Goal: Task Accomplishment & Management: Complete application form

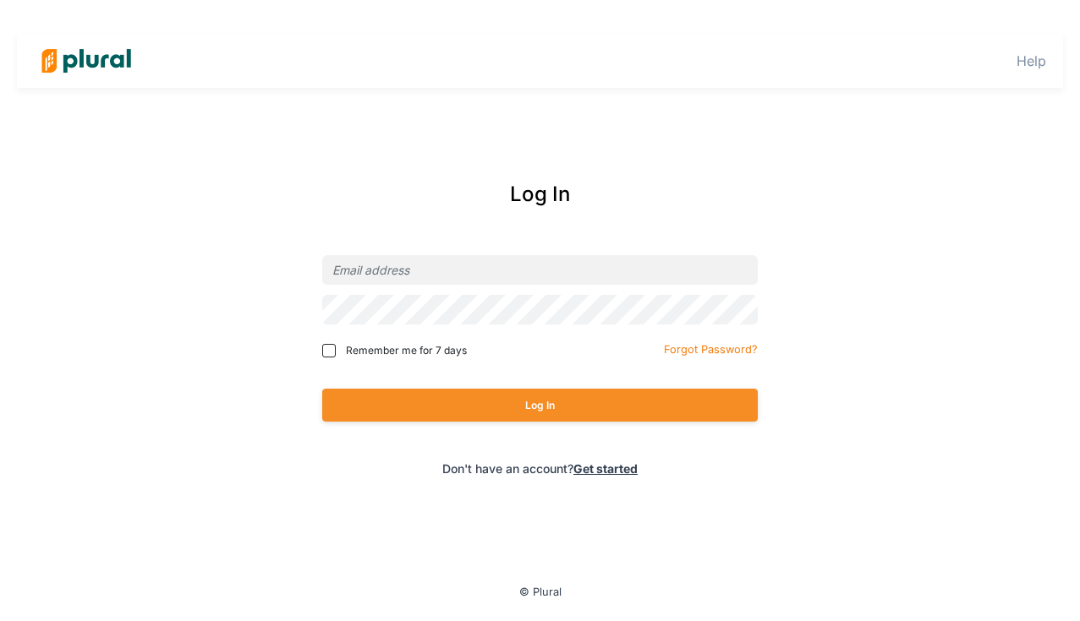
click at [605, 467] on link "Get started" at bounding box center [605, 469] width 64 height 14
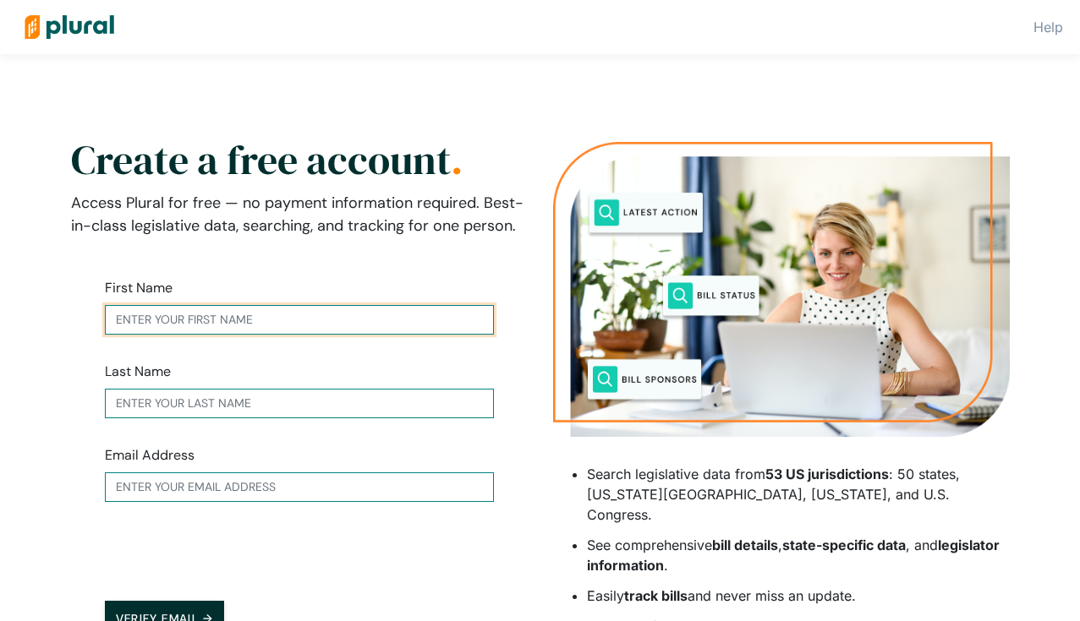
click at [277, 315] on input "text" at bounding box center [299, 320] width 389 height 30
type input "Amit"
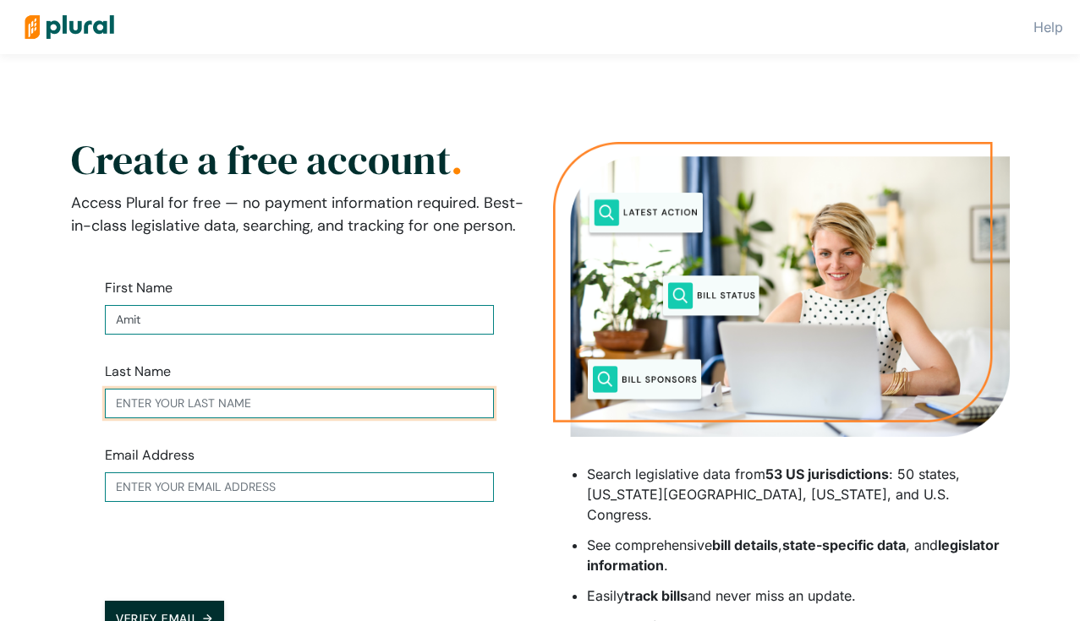
type input "Dhuleshia"
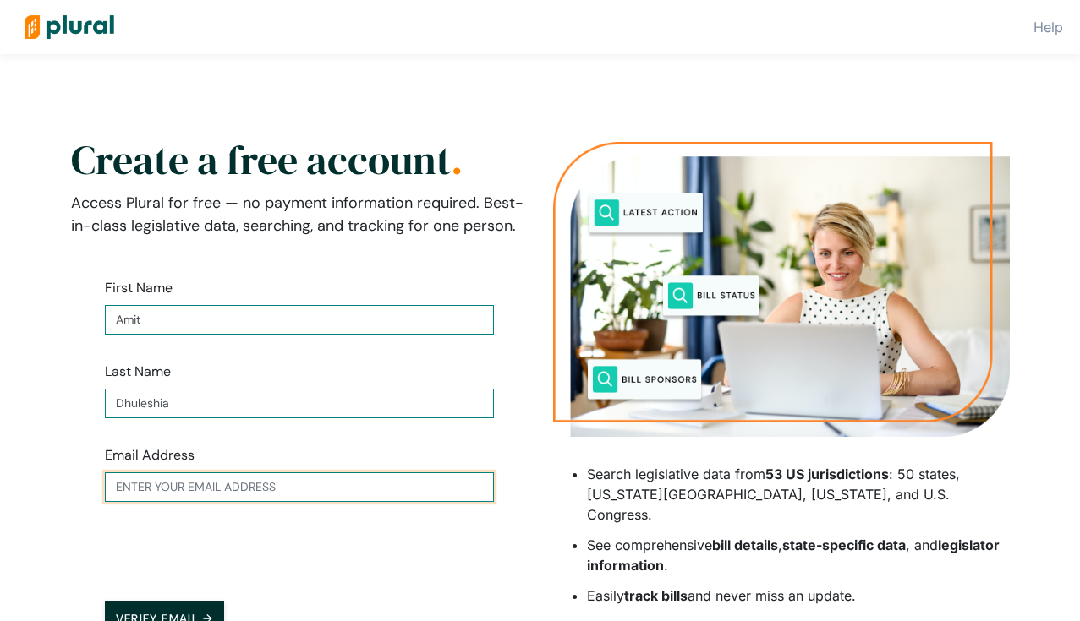
click at [295, 485] on input "text" at bounding box center [299, 488] width 389 height 30
type input "[EMAIL_ADDRESS][DOMAIN_NAME]"
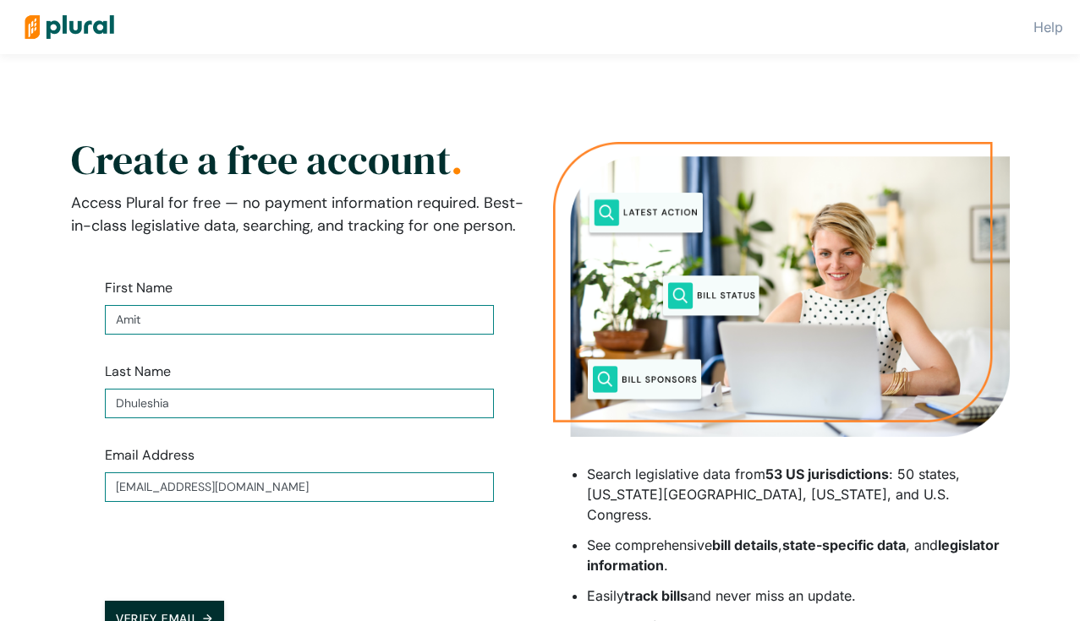
click at [87, 398] on form "First Name [PERSON_NAME] Last Name Dhuleshia Email Address [EMAIL_ADDRESS][DOMA…" at bounding box center [299, 483] width 457 height 464
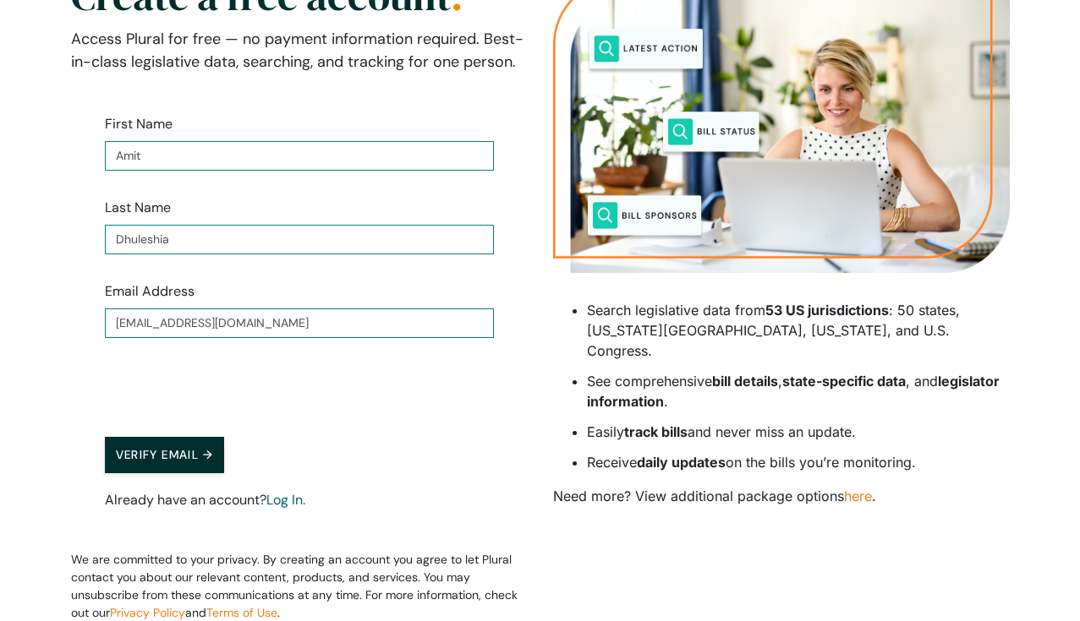
scroll to position [238, 0]
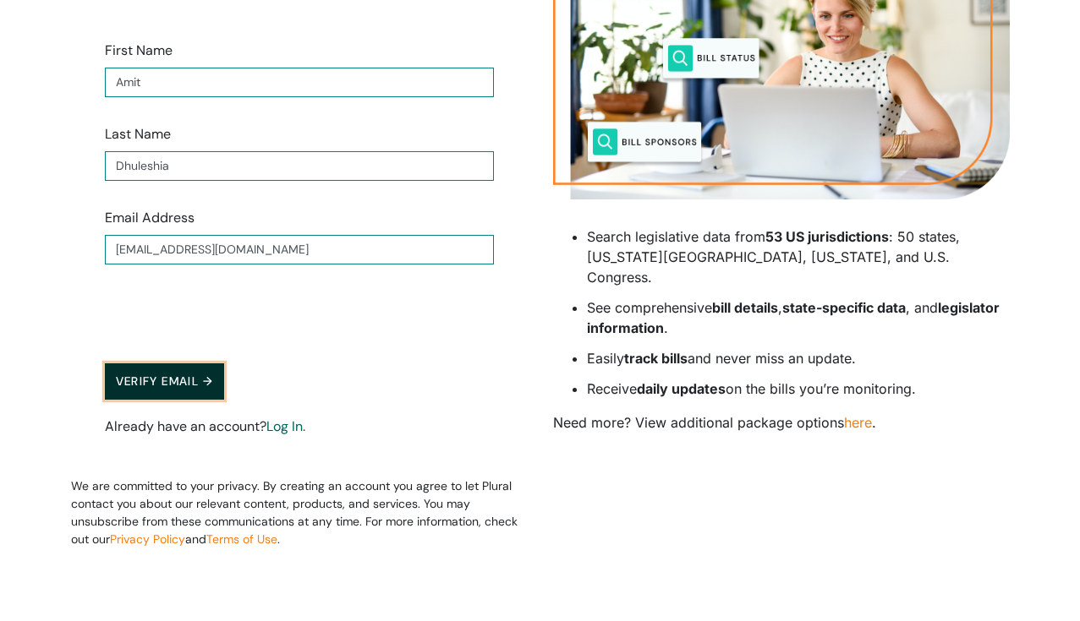
click at [145, 378] on button "Verify Email →" at bounding box center [165, 382] width 120 height 36
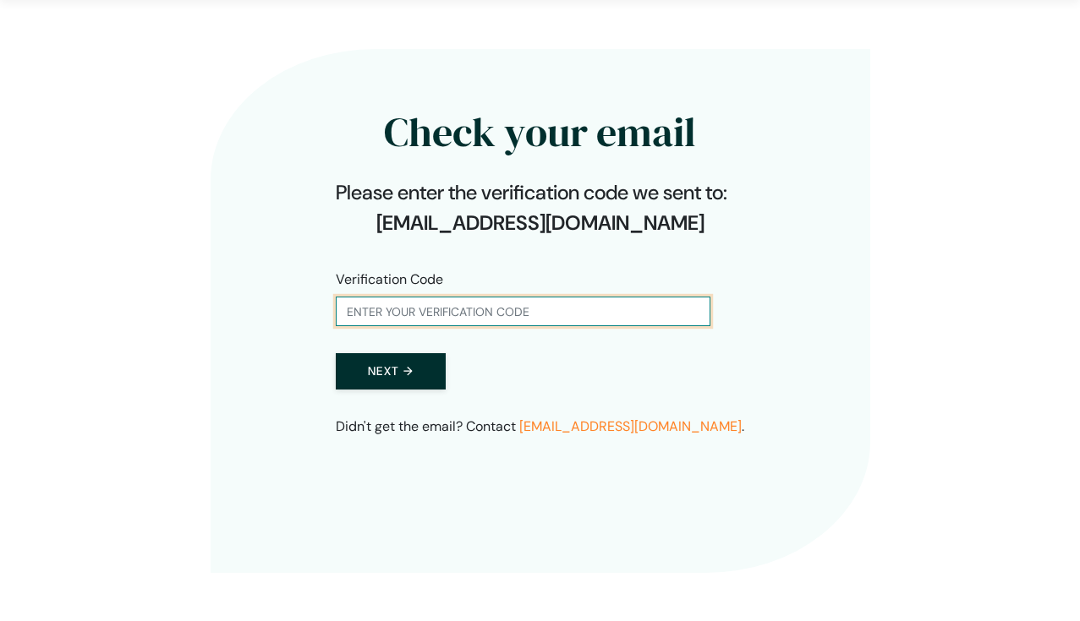
click at [461, 309] on input "text" at bounding box center [523, 312] width 375 height 30
paste input "930215"
type input "930215"
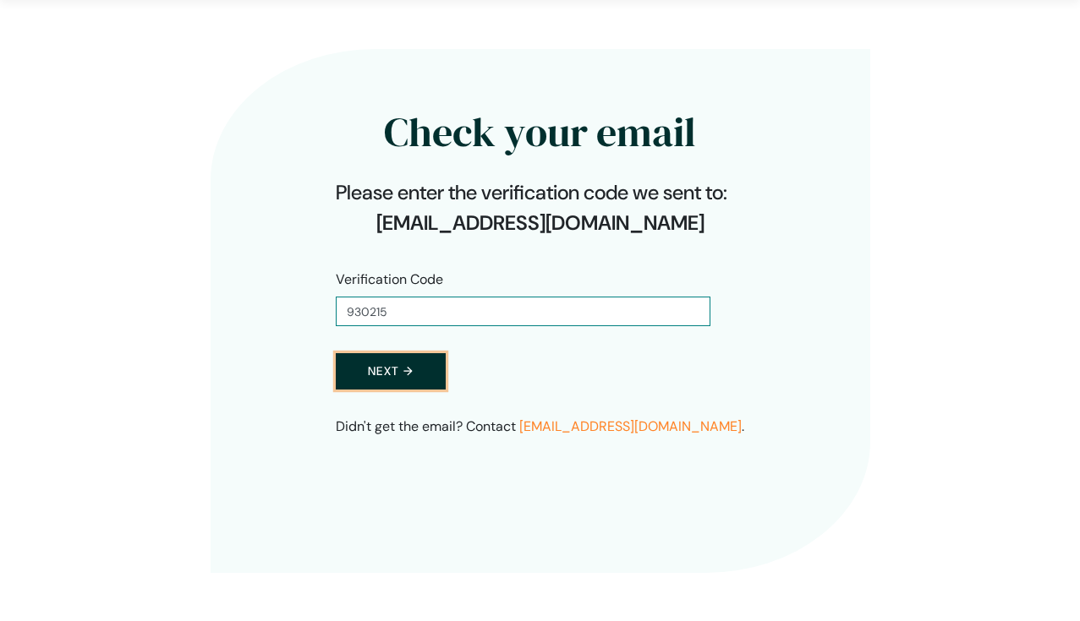
click at [382, 365] on button "Next →" at bounding box center [391, 371] width 110 height 36
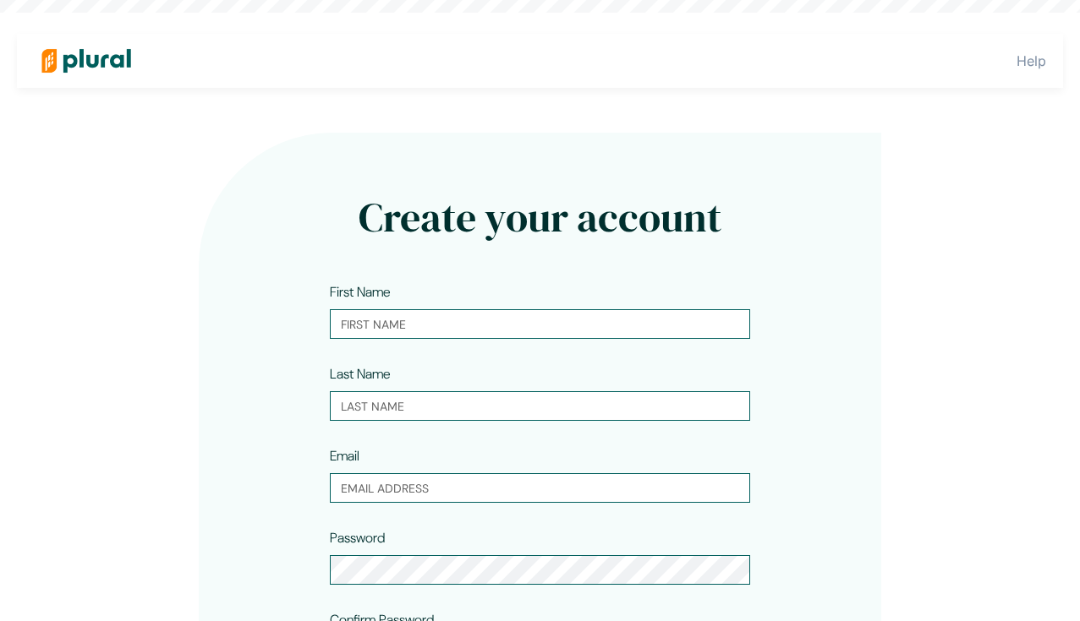
type input "Amit"
type input "Dhuleshia"
type input "[EMAIL_ADDRESS][DOMAIN_NAME]"
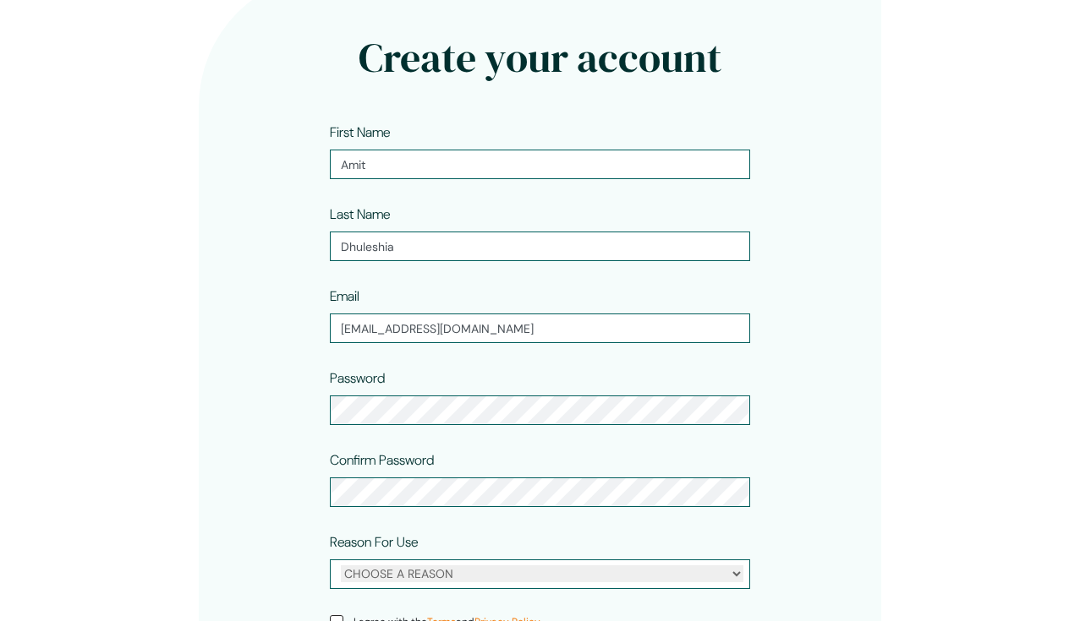
scroll to position [196, 0]
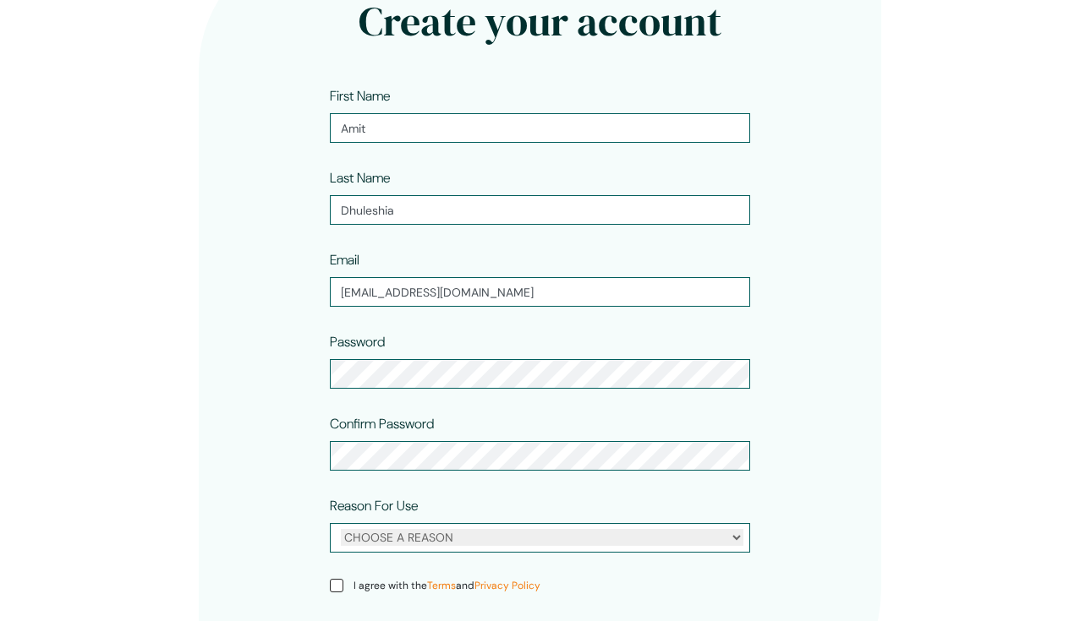
click at [750, 359] on div at bounding box center [750, 359] width 0 height 0
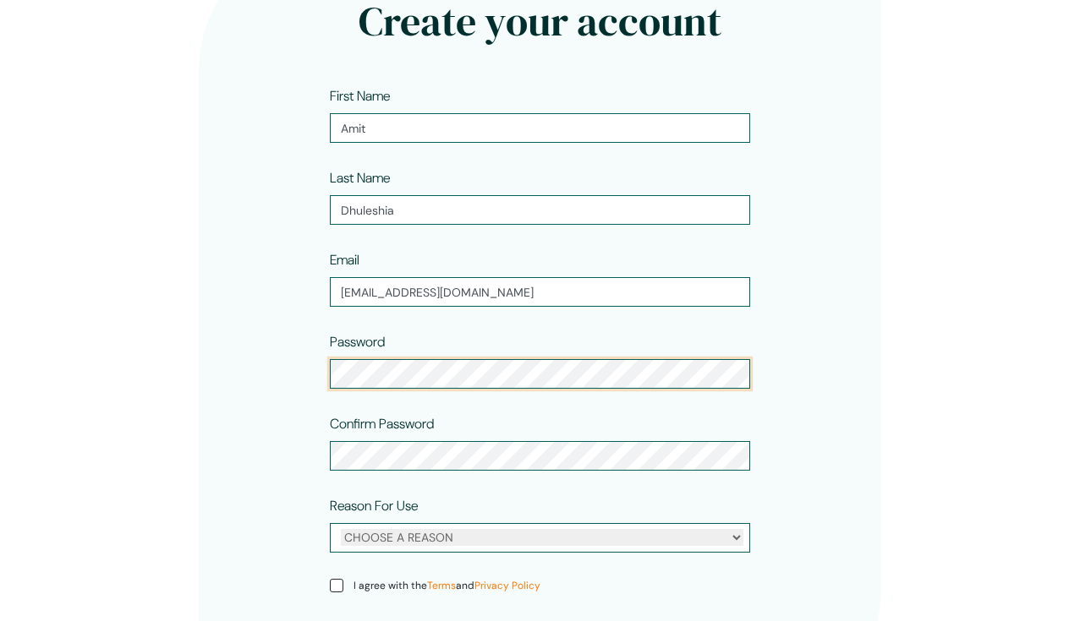
click at [750, 359] on div at bounding box center [750, 359] width 0 height 0
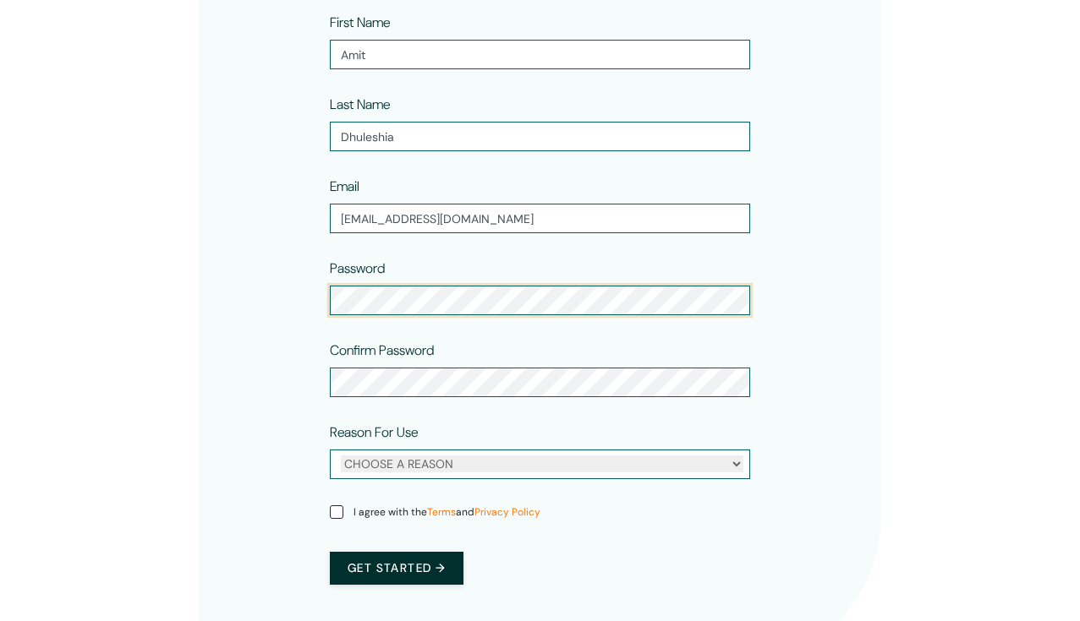
scroll to position [288, 0]
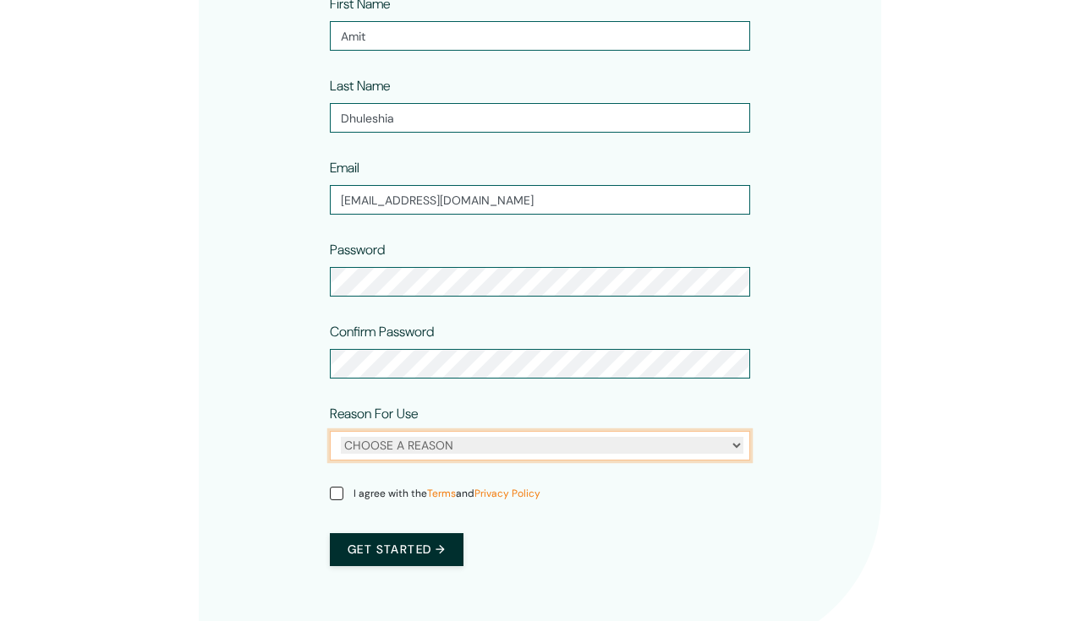
click at [492, 444] on select "CHOOSE A REASON Personal Professional" at bounding box center [542, 445] width 402 height 17
select select "personal"
click at [341, 437] on select "CHOOSE A REASON Personal Professional" at bounding box center [542, 445] width 402 height 17
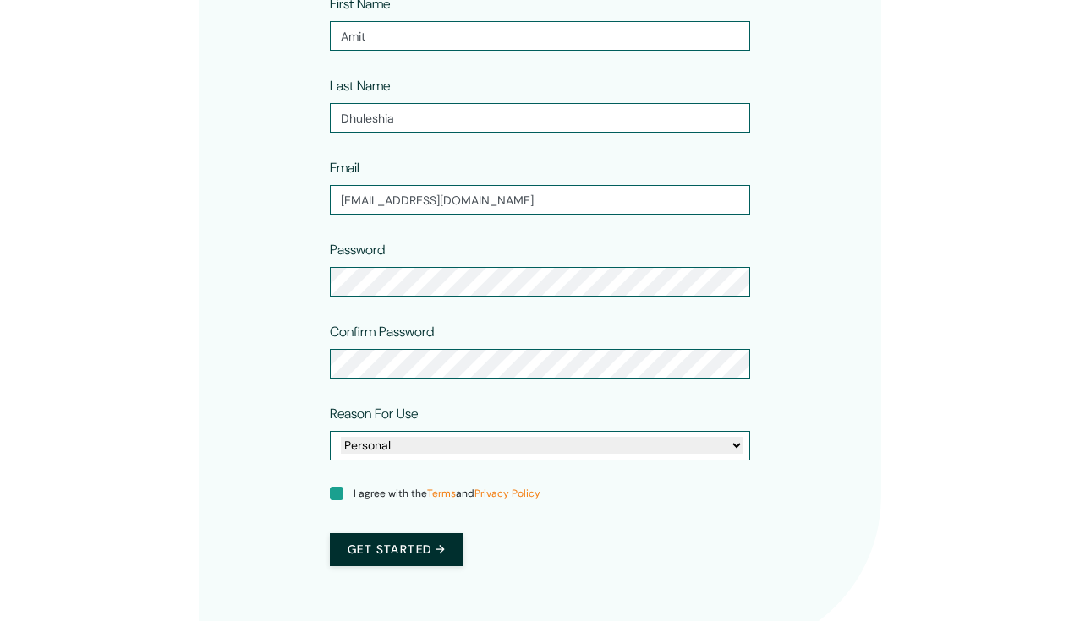
click at [332, 489] on input "I agree with the Terms and Privacy Policy" at bounding box center [337, 494] width 14 height 14
checkbox input "true"
click at [432, 559] on button "Get started →" at bounding box center [397, 550] width 134 height 33
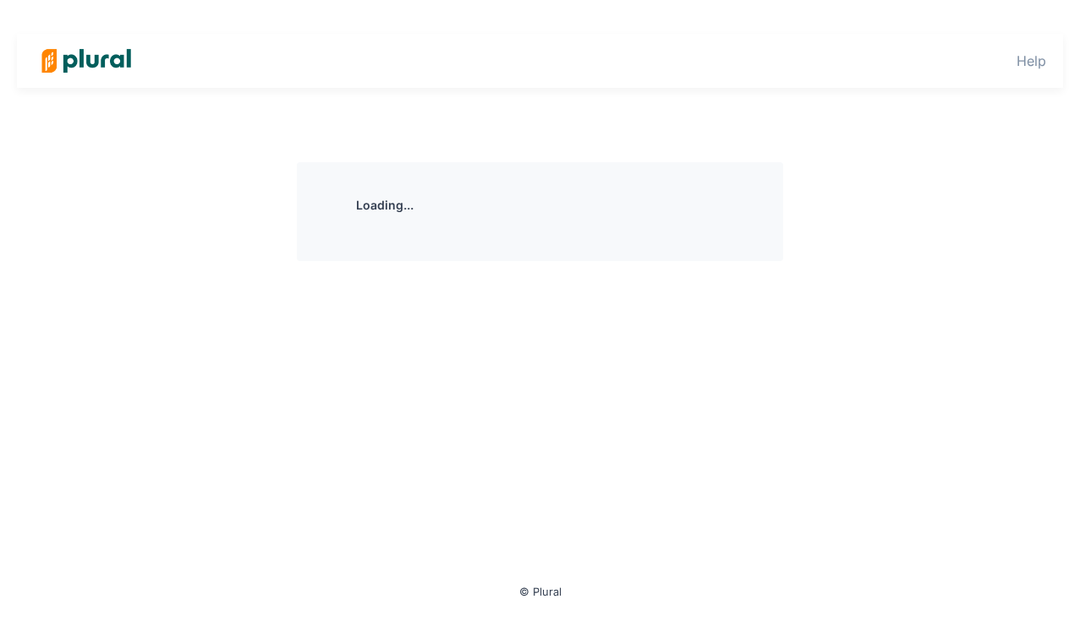
scroll to position [0, 0]
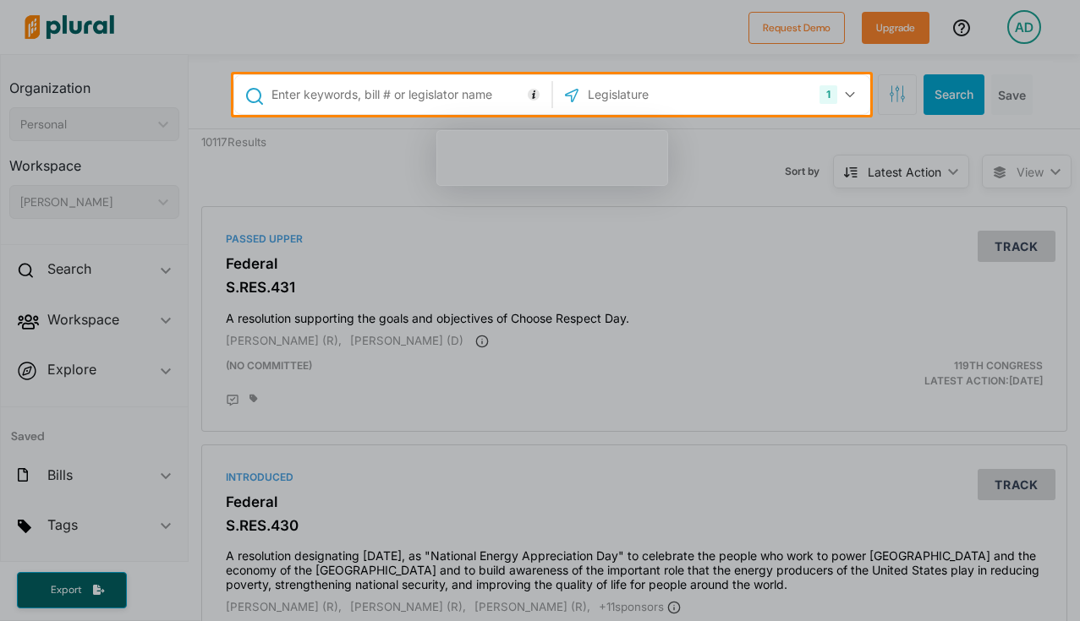
click at [403, 95] on input "text" at bounding box center [408, 95] width 277 height 32
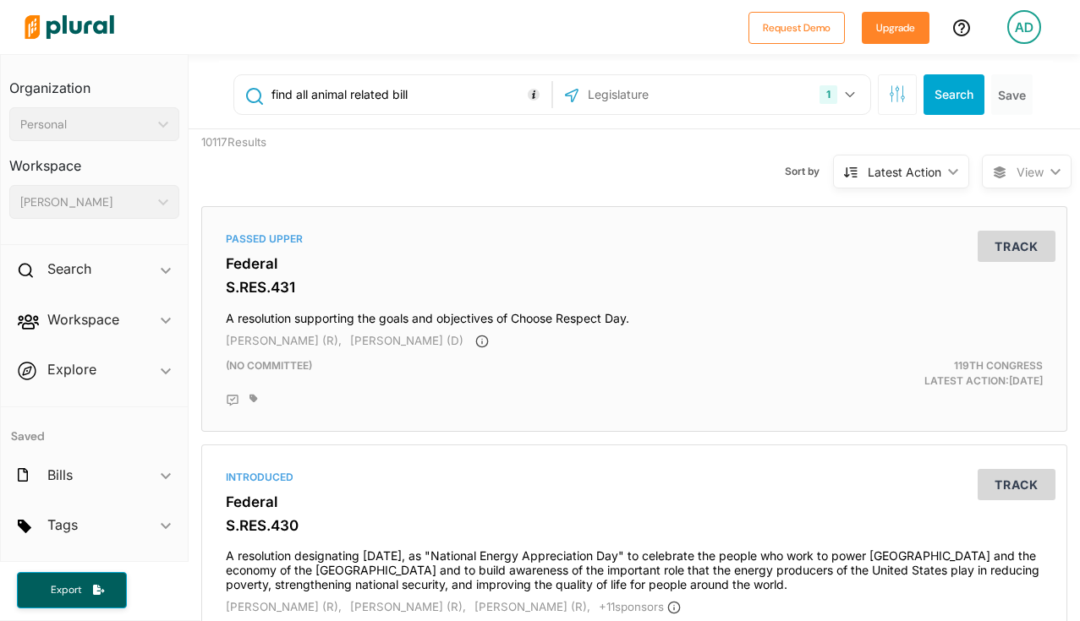
type input "find all animal related bill"
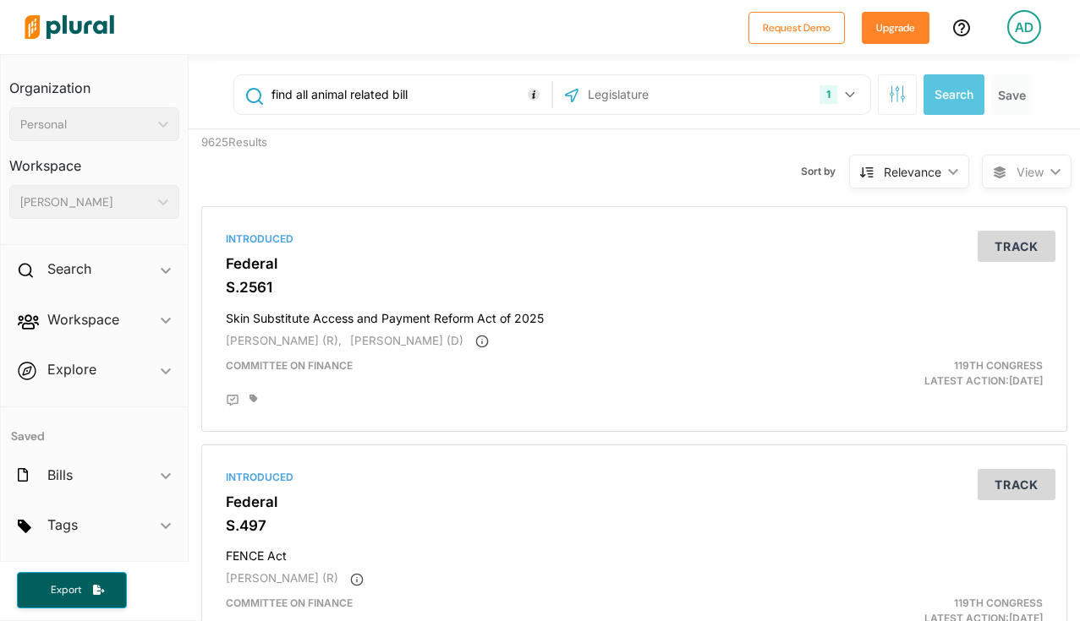
click at [436, 90] on input "find all animal related bill" at bounding box center [408, 95] width 277 height 32
click at [136, 273] on div "Search ic_keyboard_arrow_down" at bounding box center [94, 272] width 187 height 46
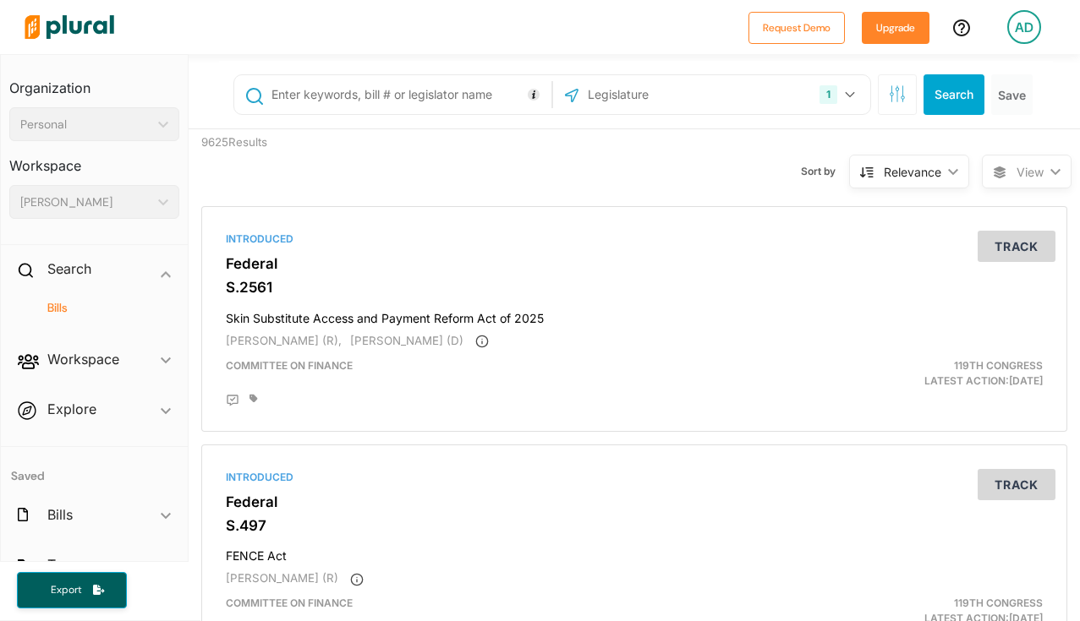
click at [63, 304] on h4 "Bills" at bounding box center [98, 308] width 145 height 16
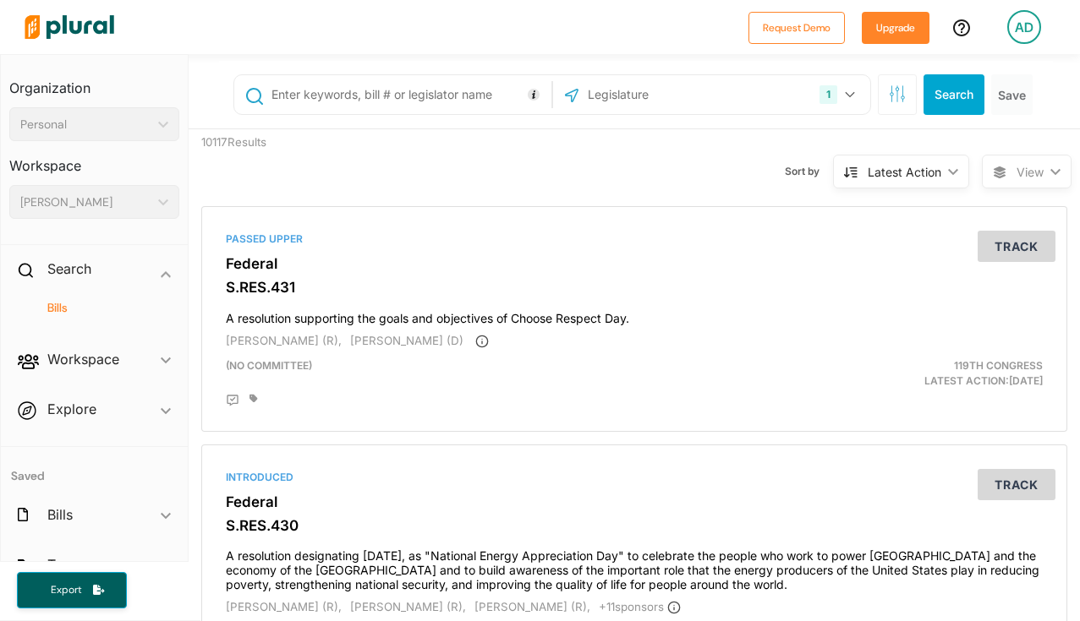
click at [370, 101] on input "text" at bounding box center [408, 95] width 277 height 32
type input "f"
type input "animal"
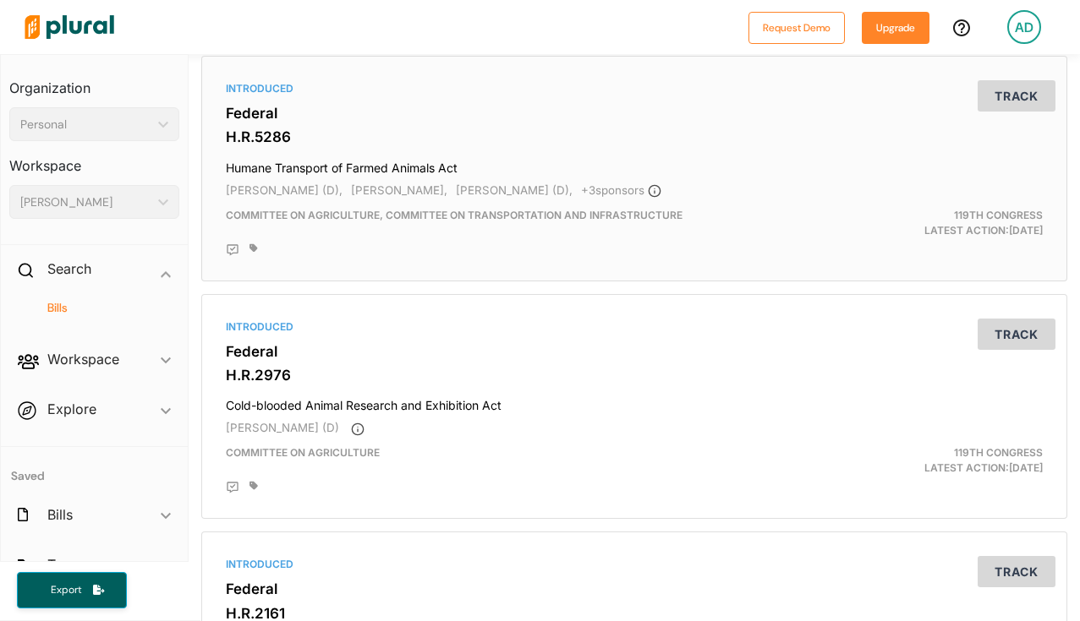
scroll to position [1084, 0]
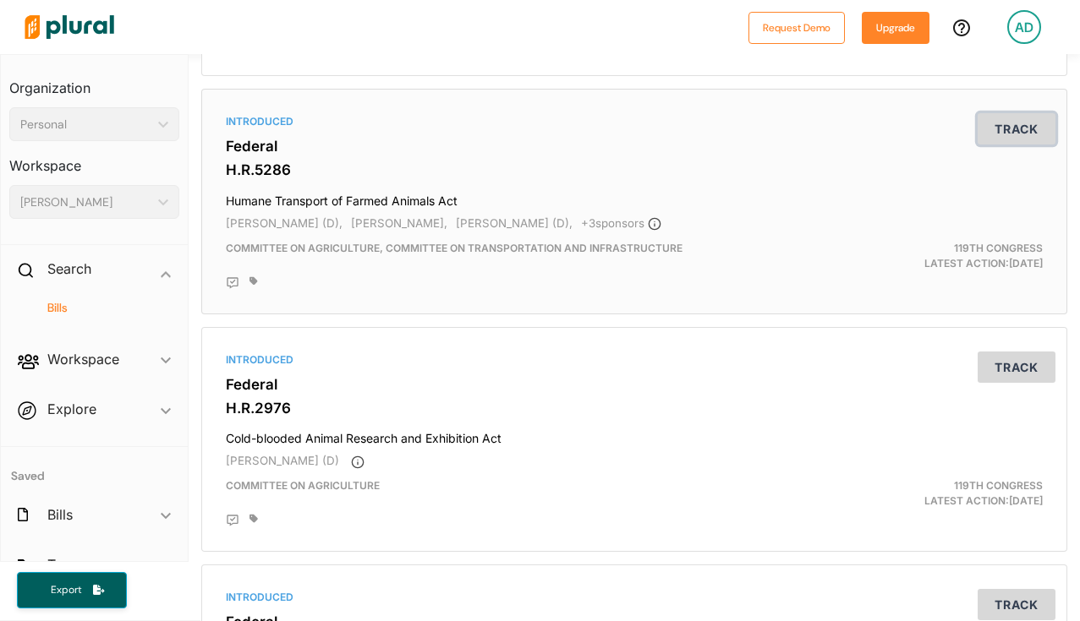
click at [1022, 124] on button "Track" at bounding box center [1016, 128] width 78 height 31
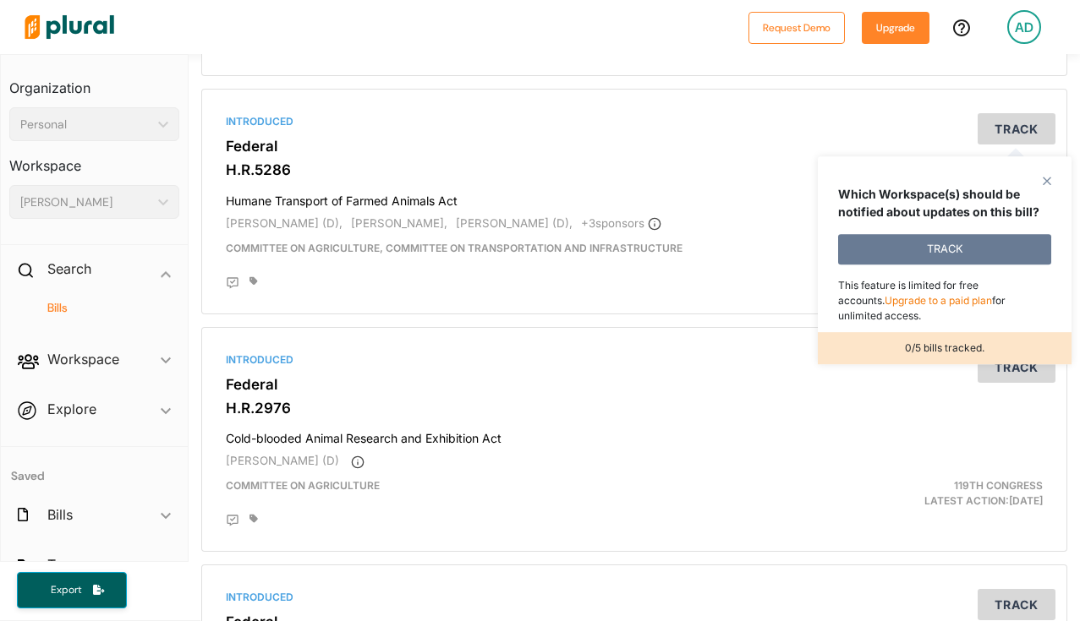
click at [907, 255] on button "TRACK" at bounding box center [944, 249] width 213 height 30
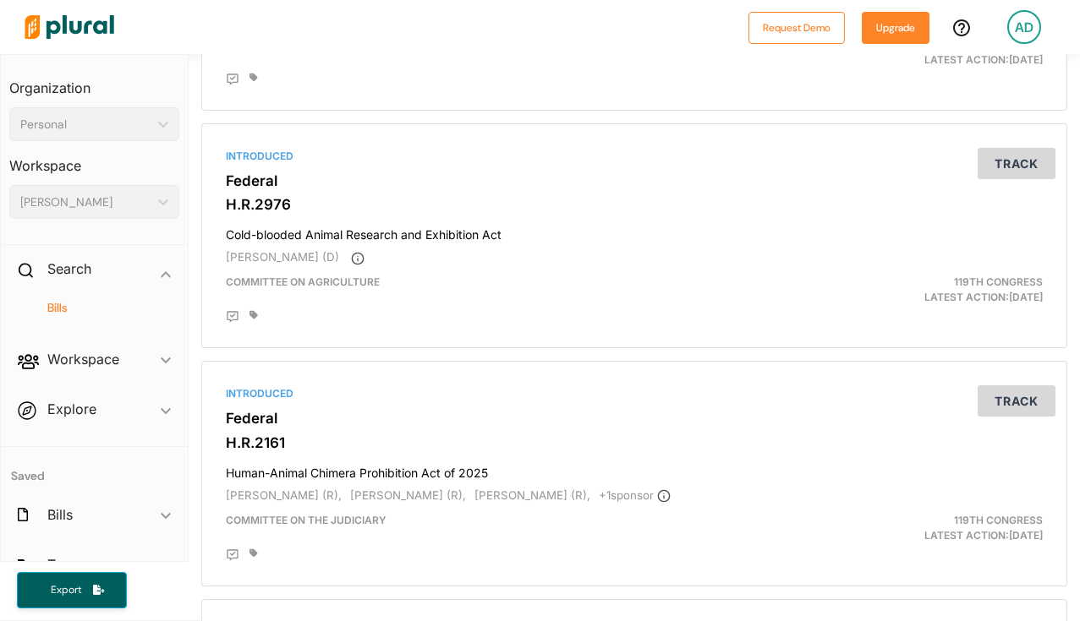
scroll to position [81, 0]
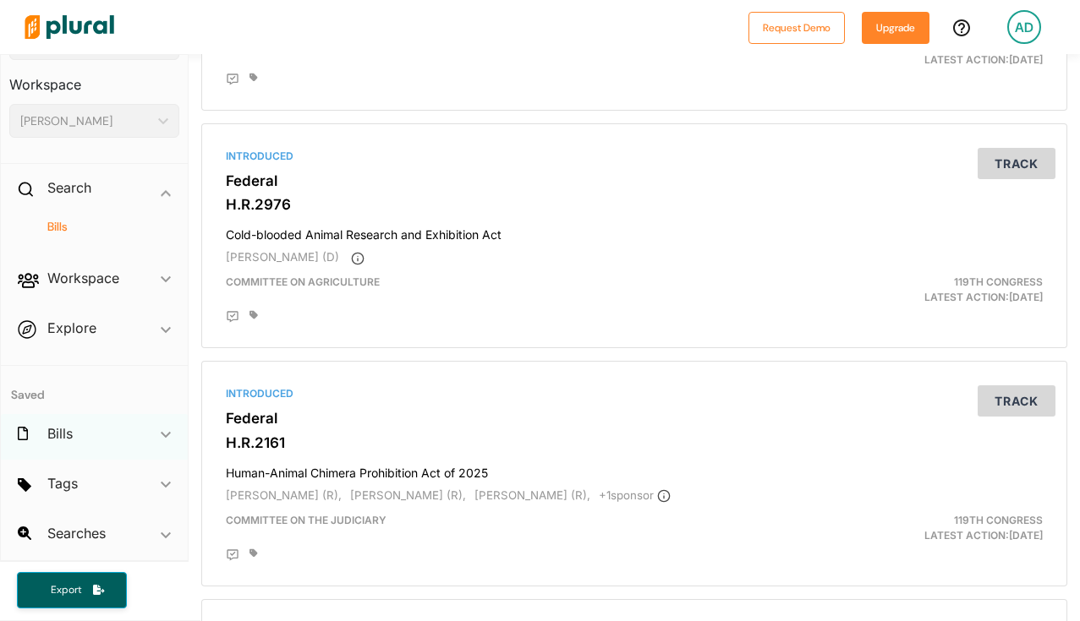
click at [156, 433] on div "Bills ic_keyboard_arrow_down" at bounding box center [94, 437] width 187 height 46
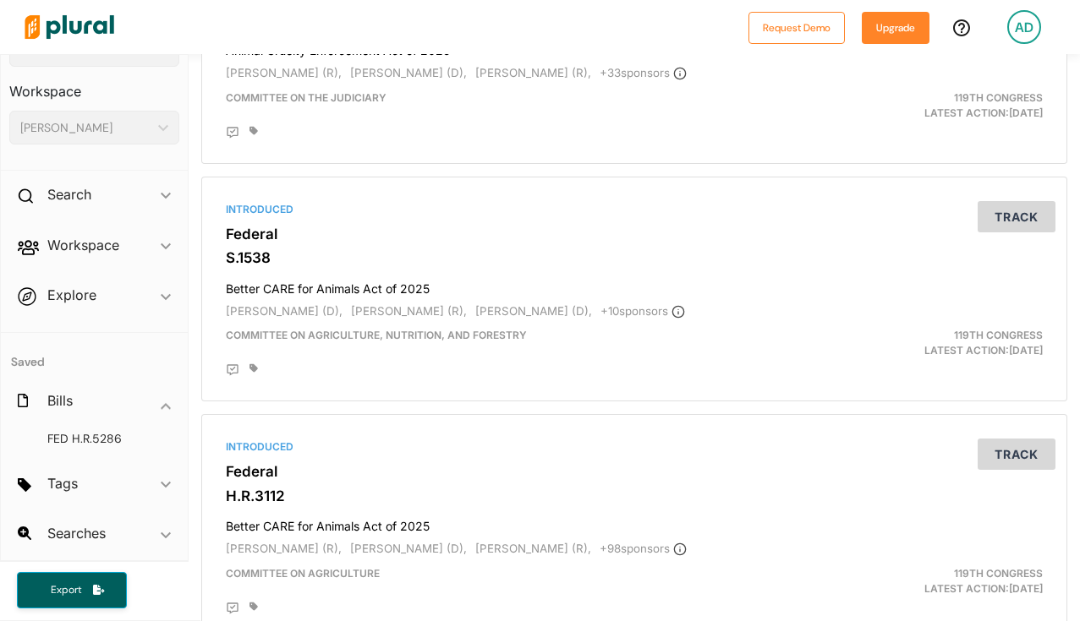
scroll to position [0, 0]
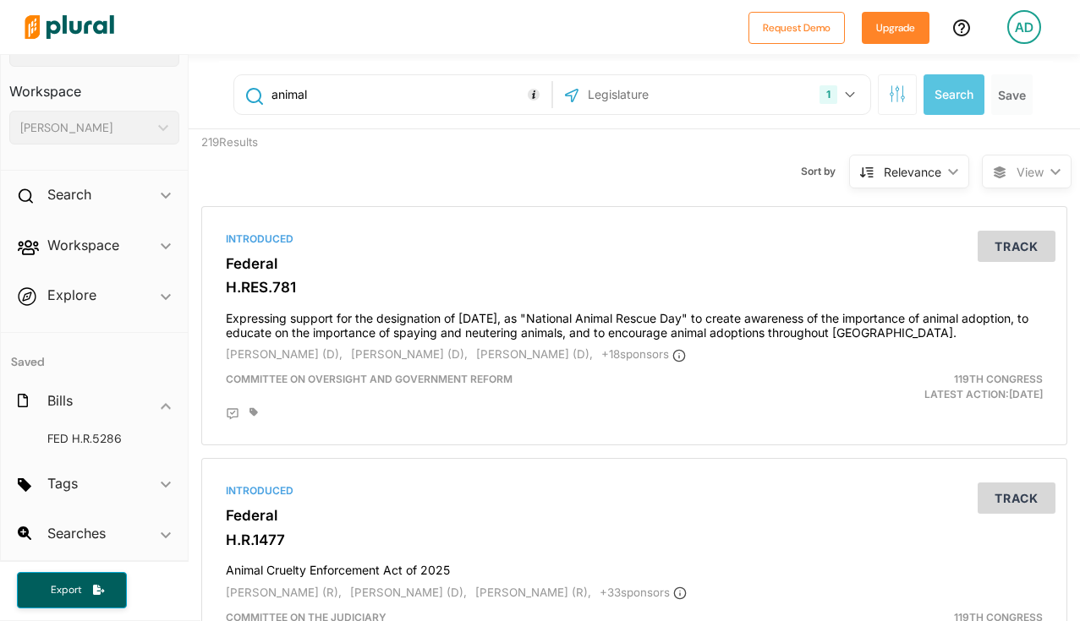
click at [908, 164] on div "Relevance" at bounding box center [912, 172] width 57 height 18
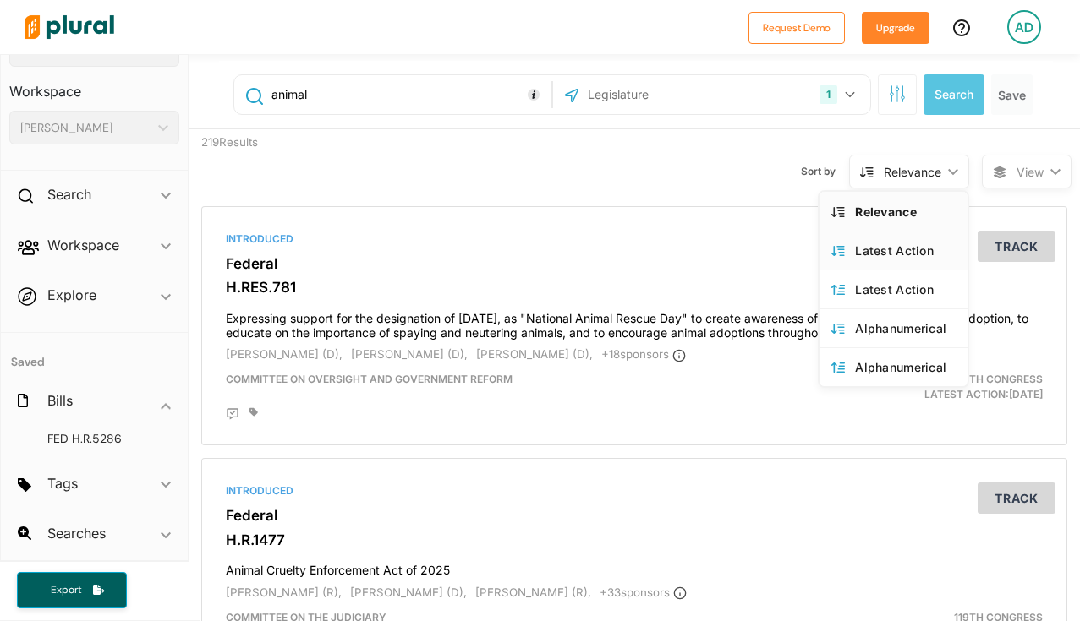
click at [899, 244] on div "Latest Action" at bounding box center [905, 251] width 101 height 14
